Goal: Transaction & Acquisition: Book appointment/travel/reservation

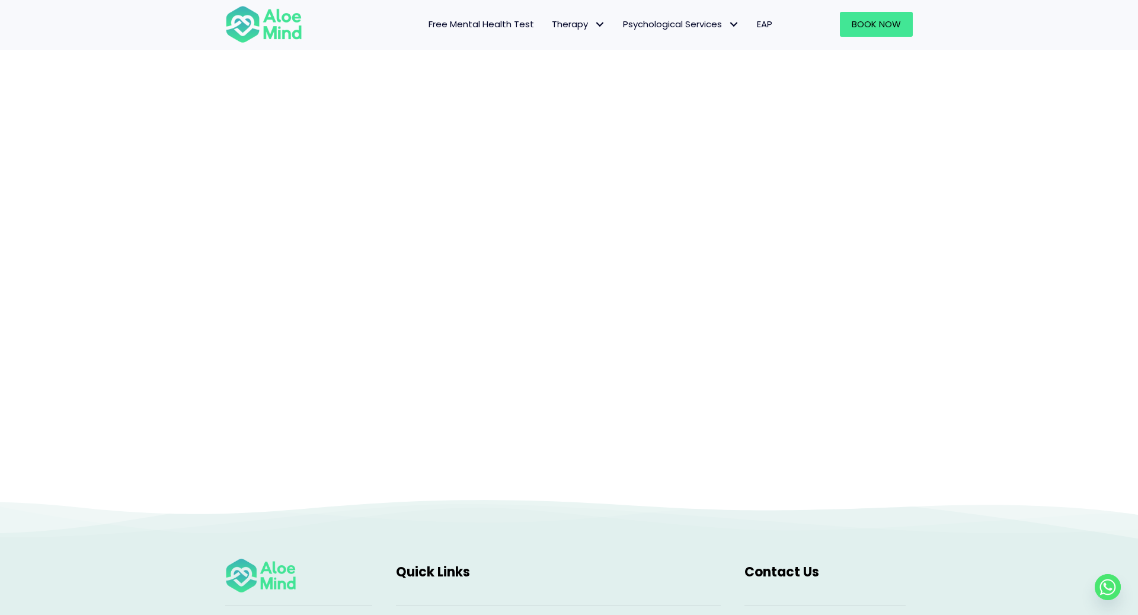
scroll to position [129, 0]
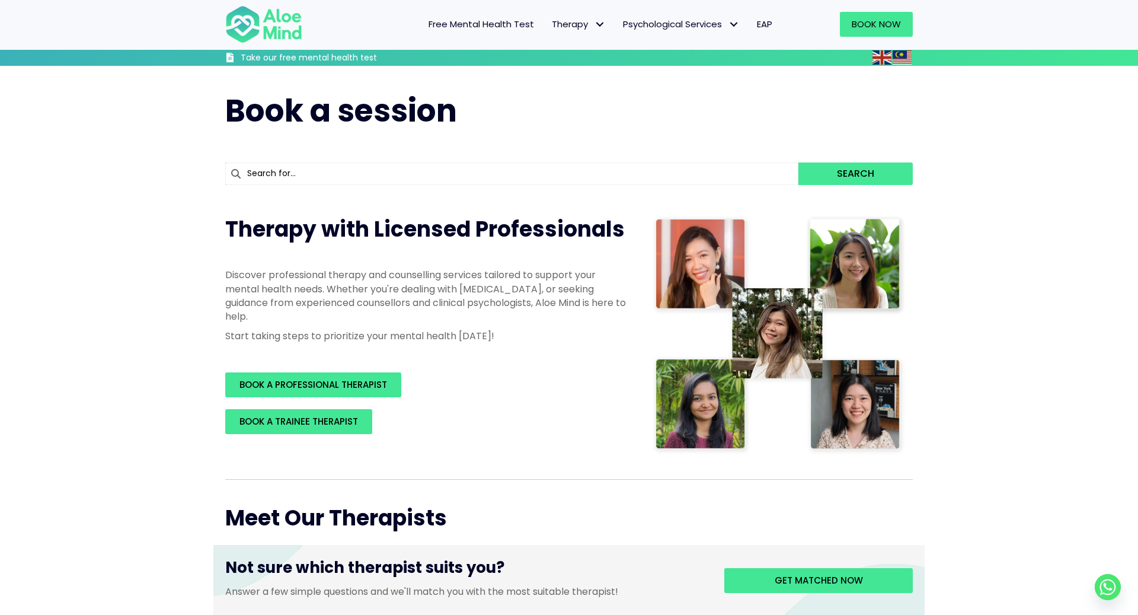
scroll to position [1032, 0]
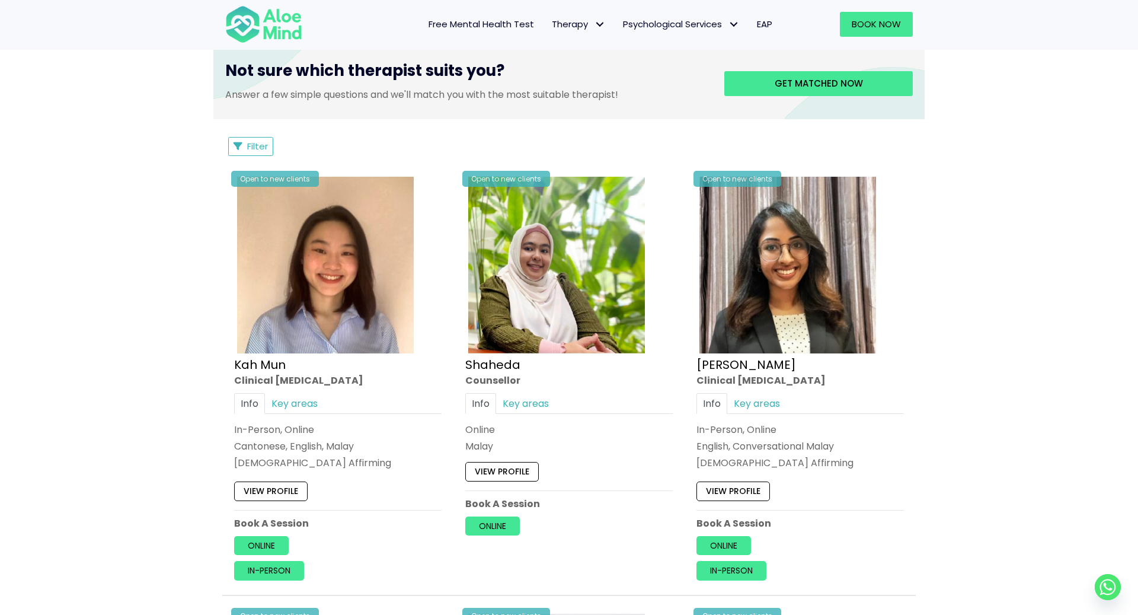
scroll to position [4502, 0]
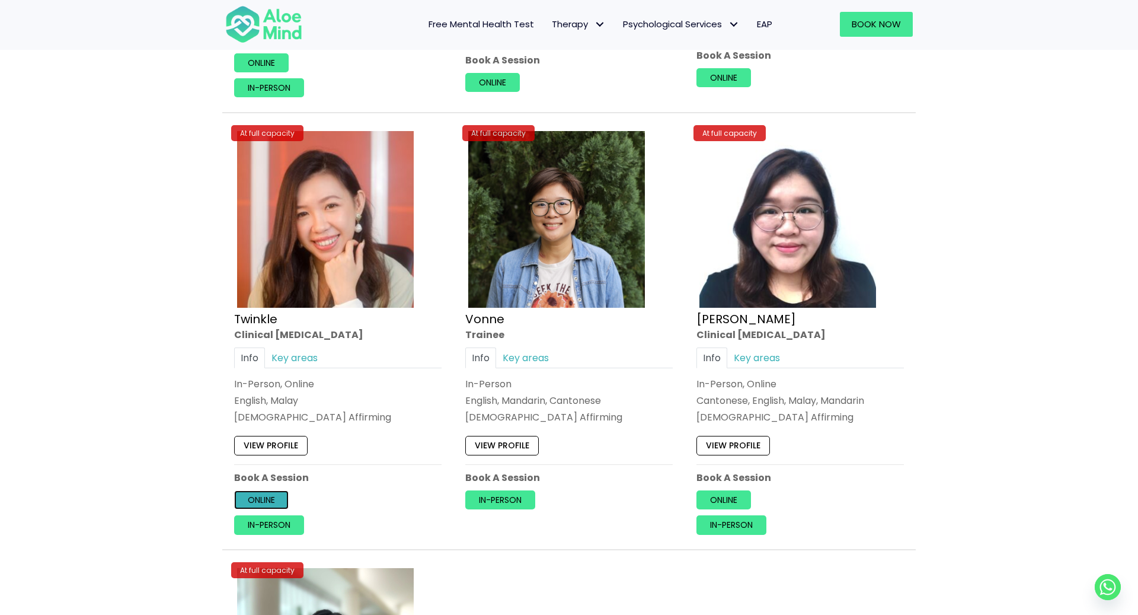
click at [274, 490] on link "Online" at bounding box center [261, 499] width 55 height 19
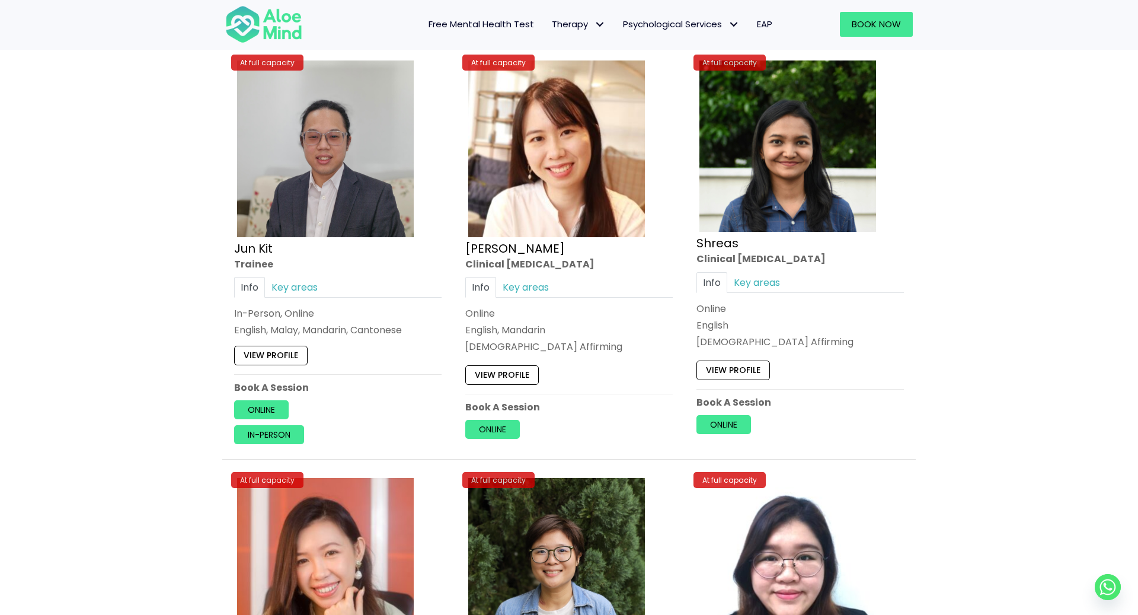
scroll to position [4482, 0]
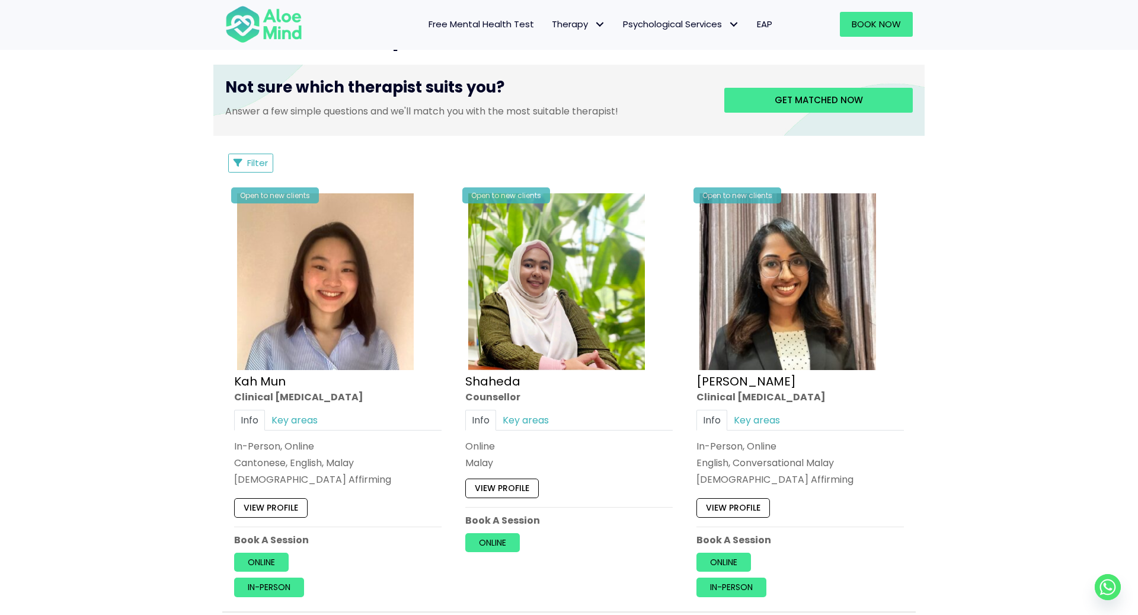
scroll to position [605, 0]
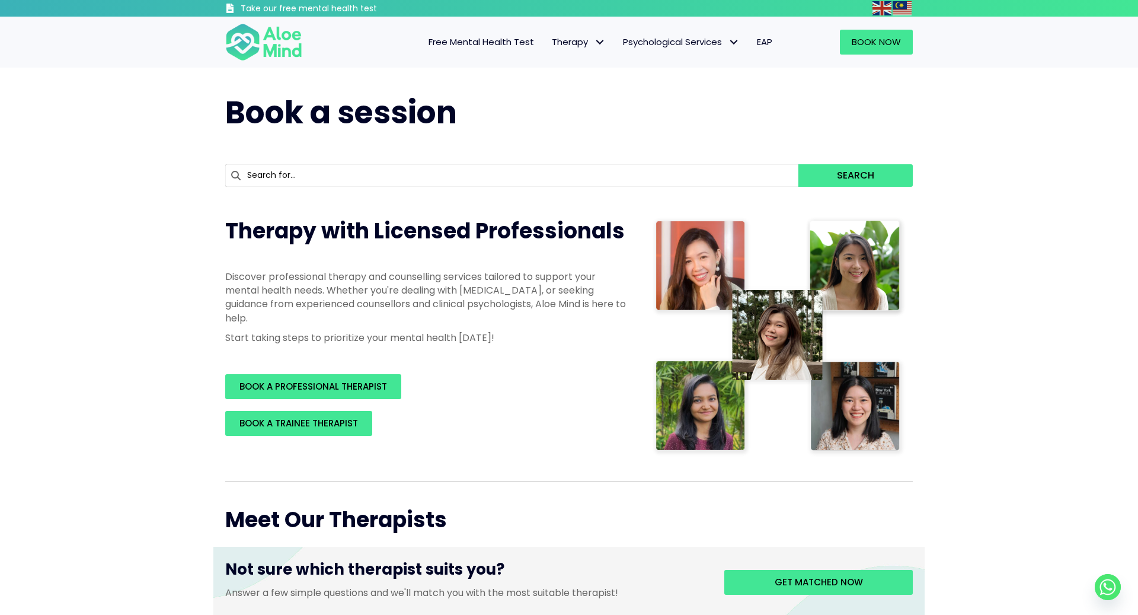
click at [617, 82] on div "Book a session" at bounding box center [568, 112] width 711 height 67
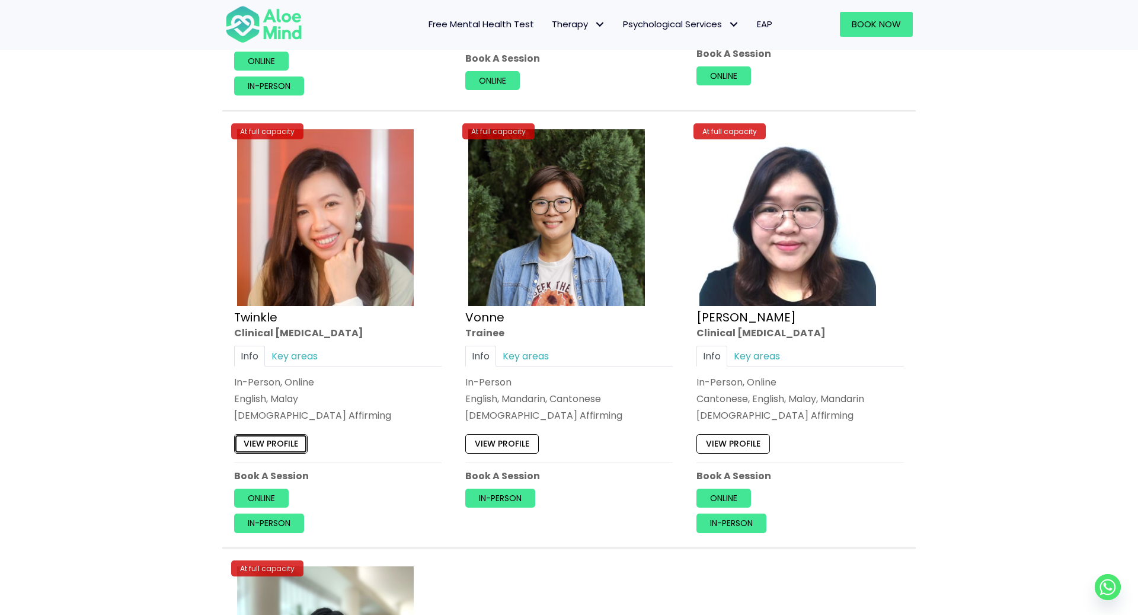
click at [285, 434] on link "View profile" at bounding box center [271, 443] width 74 height 19
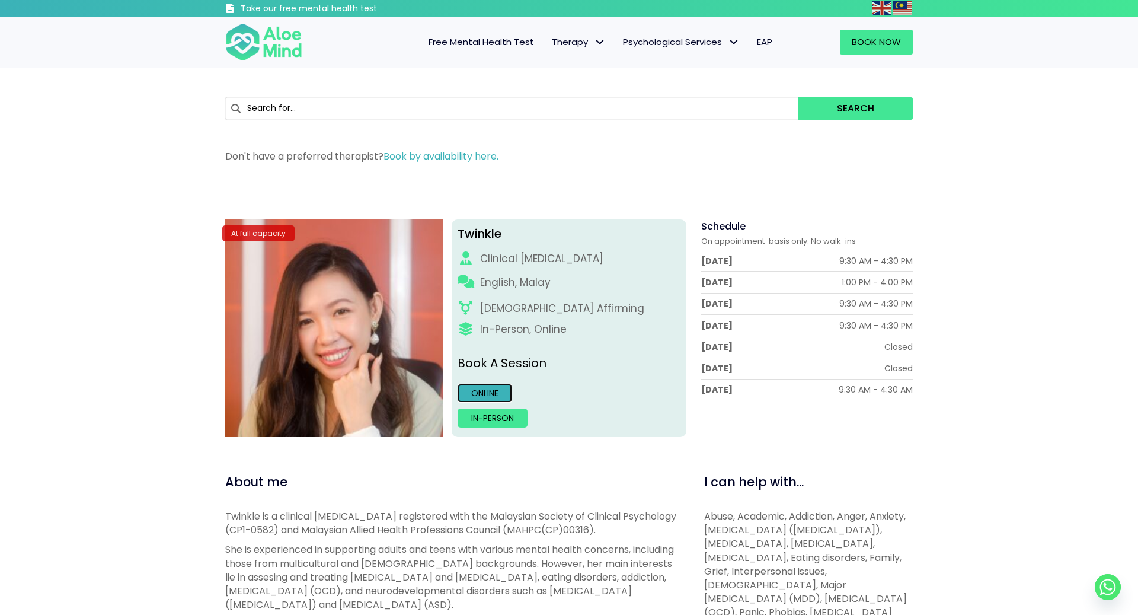
click at [497, 391] on link "Online" at bounding box center [485, 393] width 55 height 19
